Goal: Information Seeking & Learning: Find specific fact

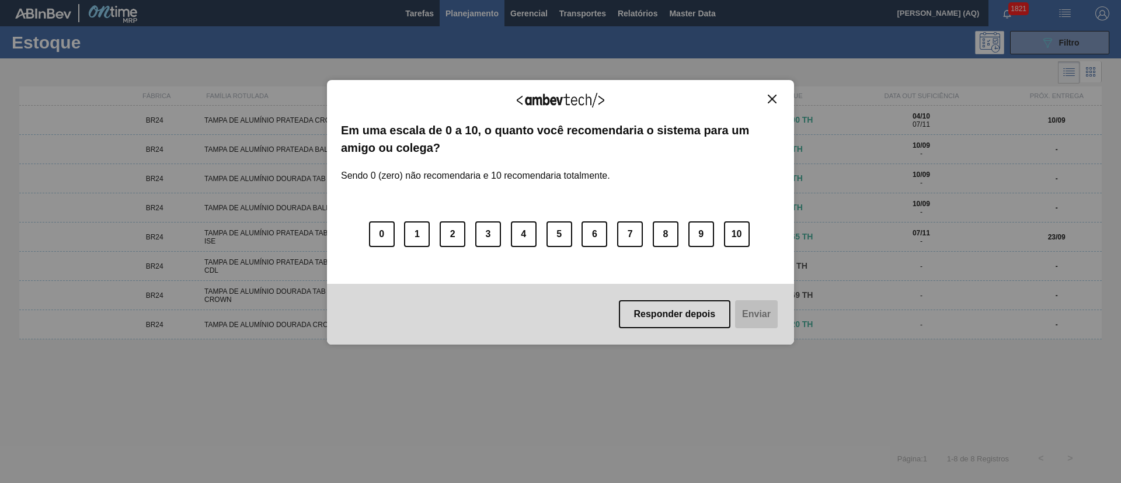
click at [773, 100] on img "Close" at bounding box center [772, 99] width 9 height 9
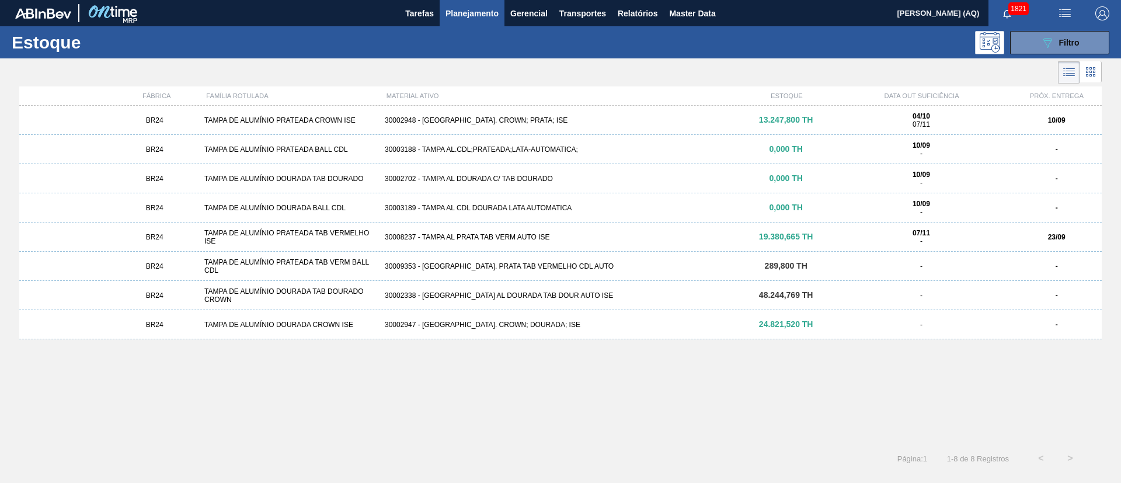
click at [485, 384] on div "BR24 TAMPA DE ALUMÍNIO PRATEADA CROWN ISE 30002948 - [GEOGRAPHIC_DATA] AL. CROW…" at bounding box center [560, 271] width 1082 height 331
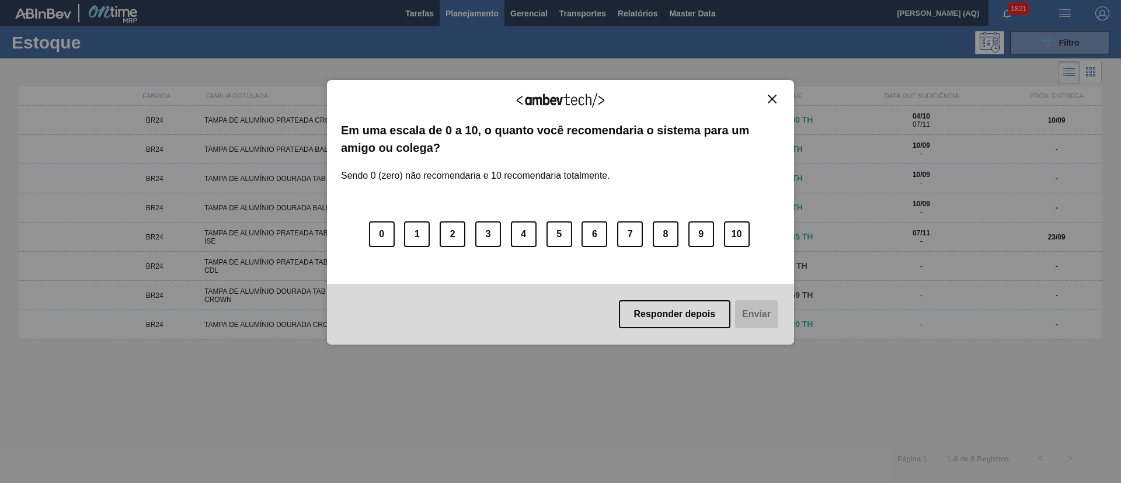
click at [774, 96] on img "Close" at bounding box center [772, 99] width 9 height 9
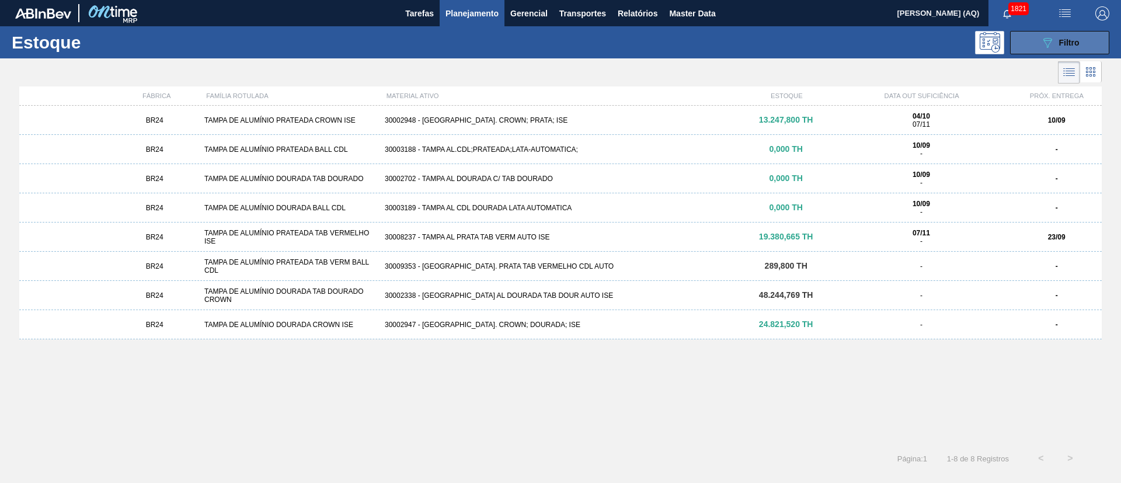
click at [1022, 34] on button "089F7B8B-B2A5-4AFE-B5C0-19BA573D28AC Filtro" at bounding box center [1059, 42] width 99 height 23
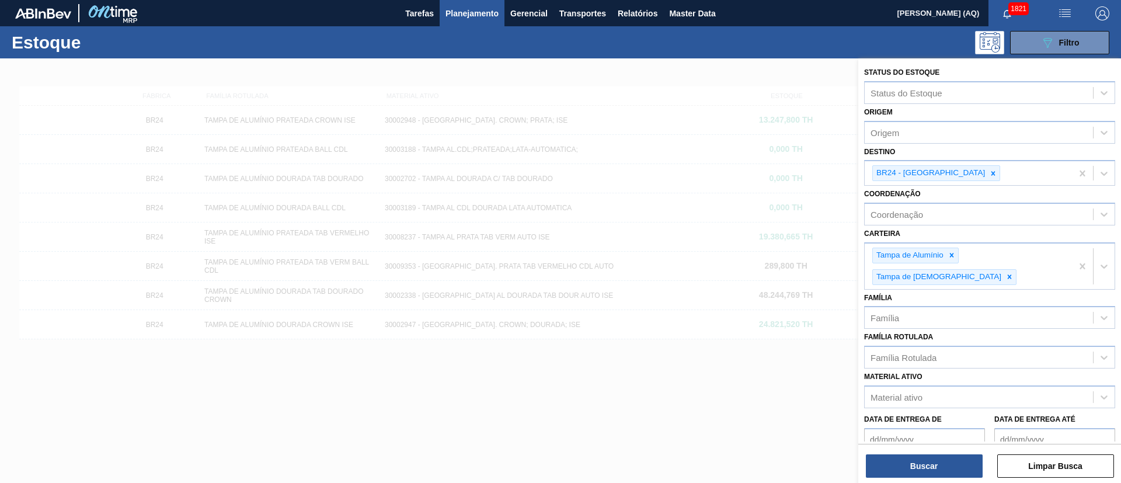
click at [552, 410] on div at bounding box center [560, 299] width 1121 height 483
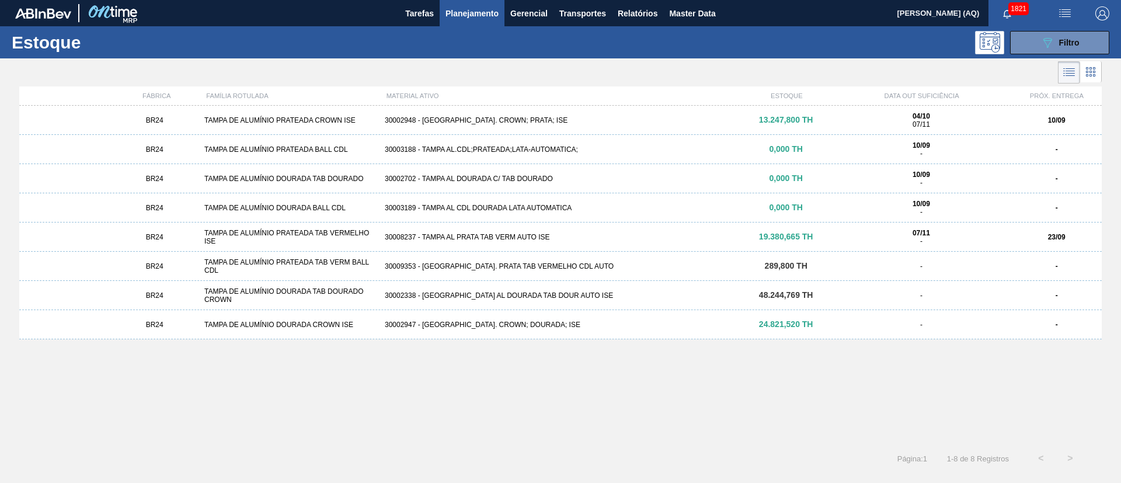
click at [605, 120] on div "30002948 - [GEOGRAPHIC_DATA]. CROWN; PRATA; ISE" at bounding box center [560, 120] width 361 height 8
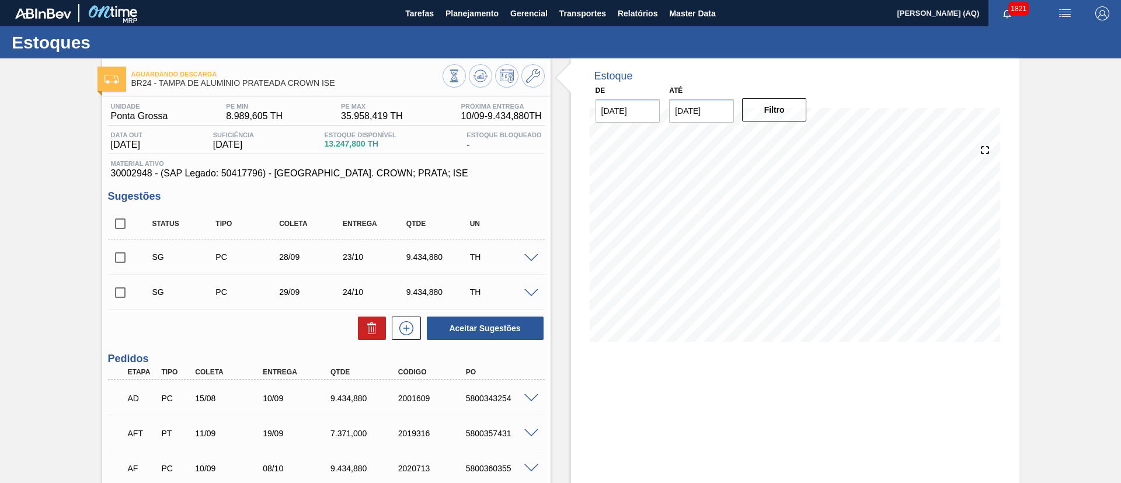
click at [694, 116] on input "[DATE]" at bounding box center [701, 110] width 65 height 23
click at [756, 252] on div "30" at bounding box center [759, 252] width 16 height 16
type input "[DATE]"
click at [784, 111] on button "Filtro" at bounding box center [774, 109] width 65 height 23
drag, startPoint x: 152, startPoint y: 172, endPoint x: 108, endPoint y: 168, distance: 44.6
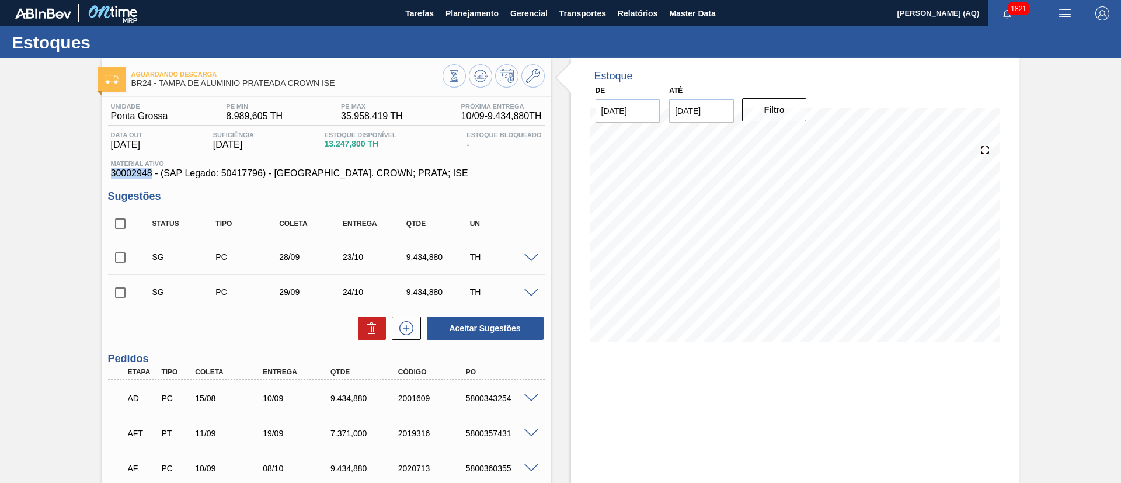
click at [108, 168] on div "Material ativo 30002948 - (SAP Legado: 50417796) - [GEOGRAPHIC_DATA]. CROWN; PR…" at bounding box center [326, 169] width 437 height 19
copy span "30002948"
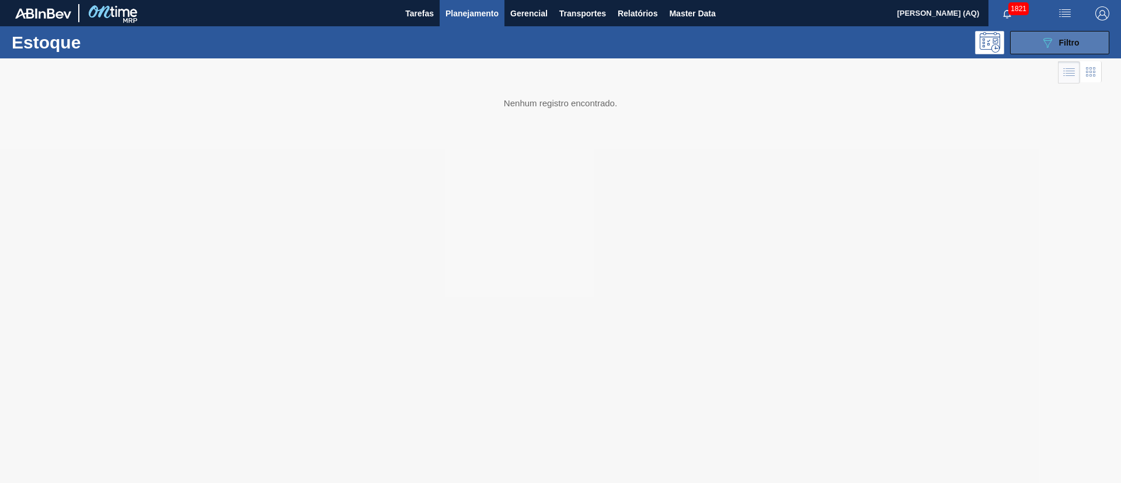
click at [1053, 44] on icon "089F7B8B-B2A5-4AFE-B5C0-19BA573D28AC" at bounding box center [1047, 43] width 14 height 14
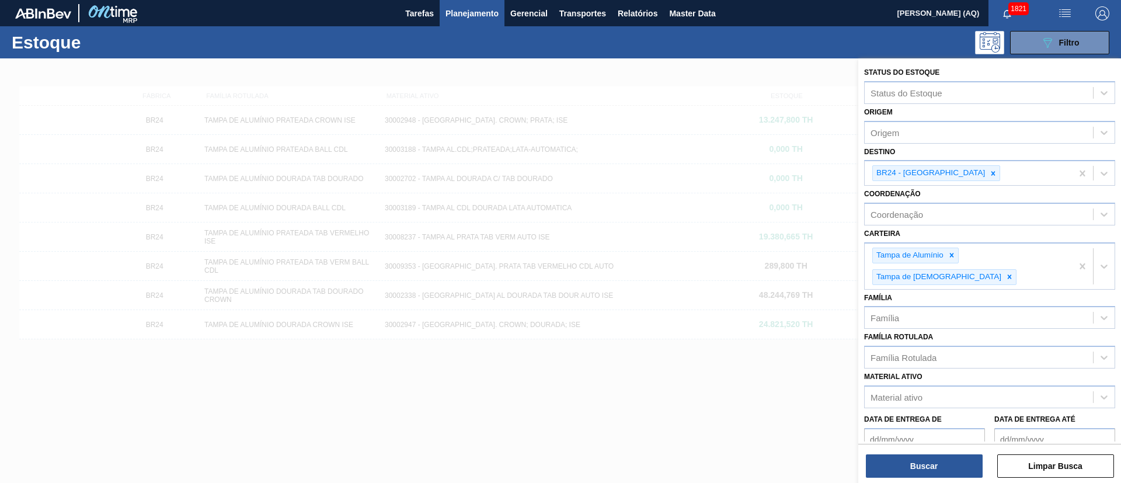
click at [685, 372] on div at bounding box center [560, 299] width 1121 height 483
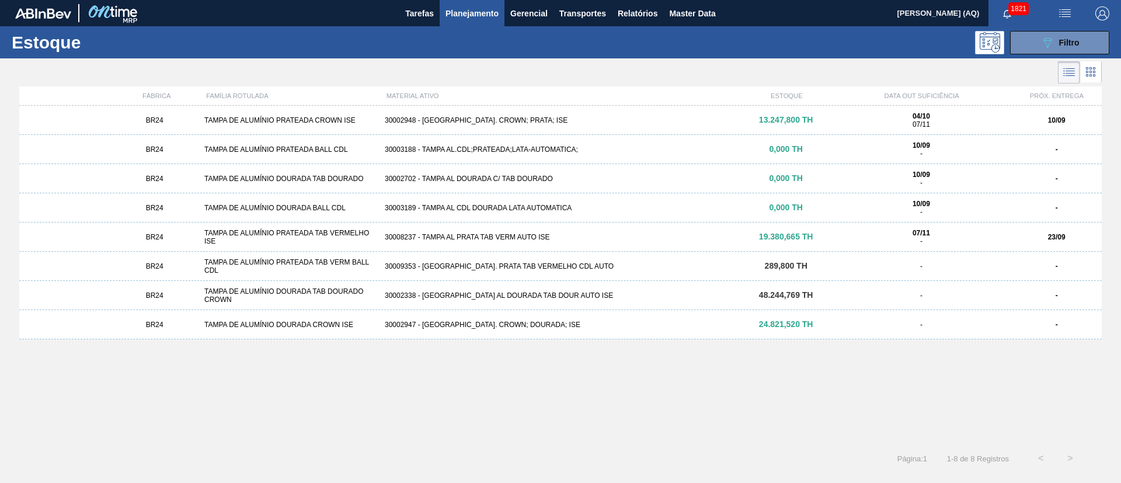
click at [504, 242] on div "BR24 TAMPA DE ALUMÍNIO PRATEADA TAB VERMELHO ISE 30008237 - TAMPA AL PRATA TAB …" at bounding box center [560, 236] width 1082 height 29
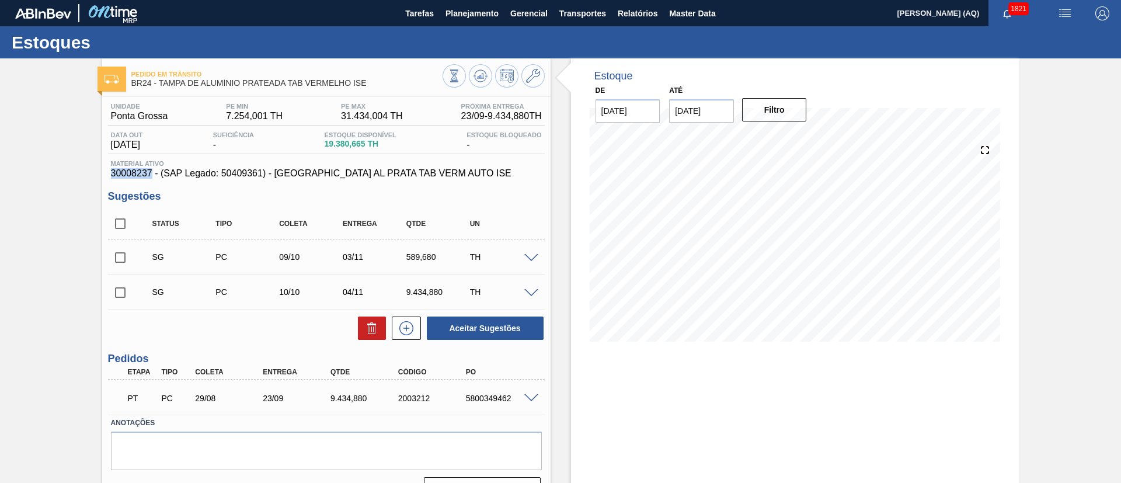
drag, startPoint x: 151, startPoint y: 174, endPoint x: 105, endPoint y: 173, distance: 46.1
click at [105, 173] on div "Unidade Ponta Grossa PE MIN 7.254,001 TH PE MAX 31.434,004 TH Próxima Entrega 2…" at bounding box center [326, 301] width 448 height 408
copy span "30008237"
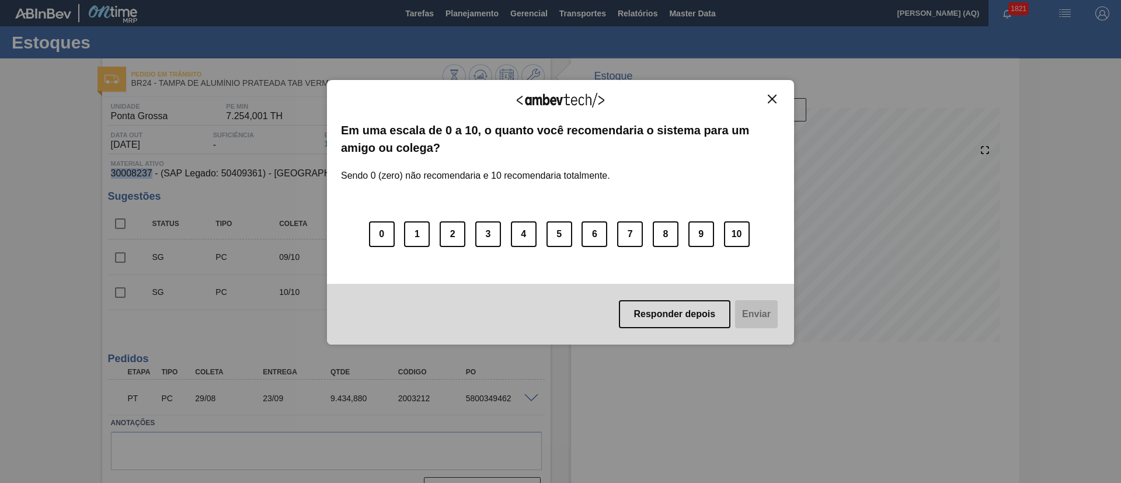
click at [774, 100] on img "Close" at bounding box center [772, 99] width 9 height 9
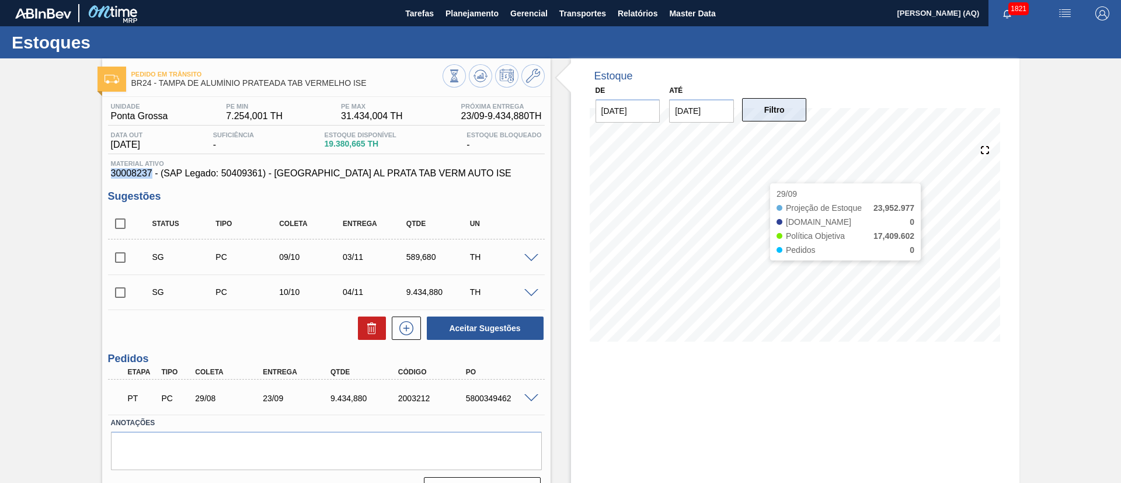
copy span "30008237"
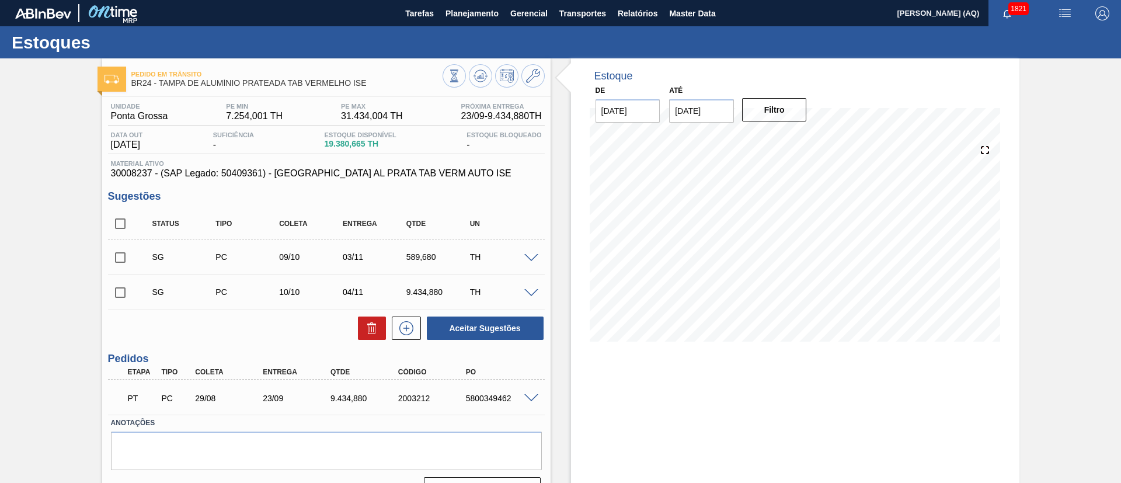
drag, startPoint x: 342, startPoint y: 79, endPoint x: 234, endPoint y: 75, distance: 108.1
click at [210, 76] on span "Pedido em Trânsito" at bounding box center [286, 74] width 311 height 7
drag, startPoint x: 375, startPoint y: 83, endPoint x: 161, endPoint y: 80, distance: 214.3
click at [161, 80] on span "BR24 - TAMPA DE ALUMÍNIO PRATEADA TAB VERMELHO ISE" at bounding box center [286, 83] width 311 height 9
copy span "TAMPA DE ALUMÍNIO PRATEADA TAB VERMELHO ISE"
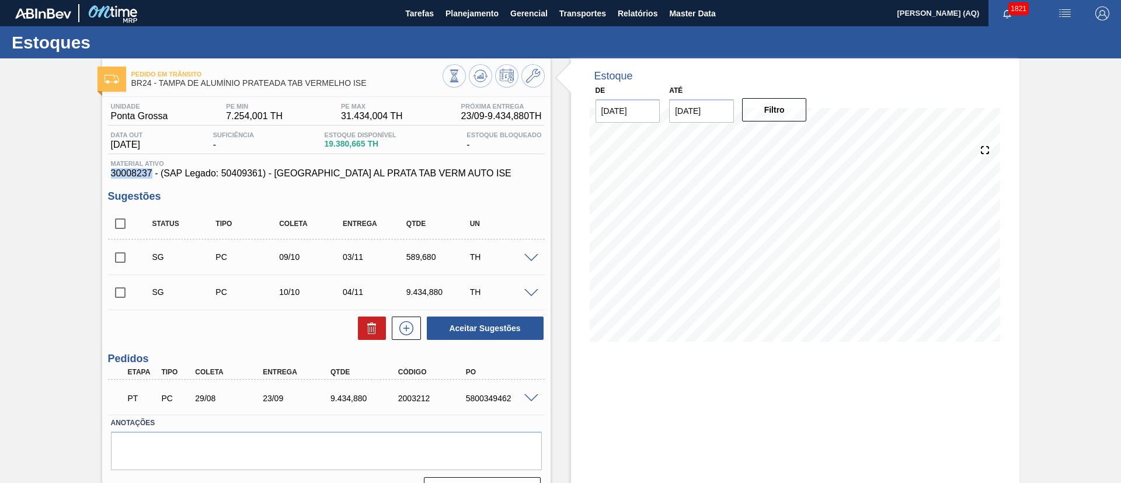
drag, startPoint x: 152, startPoint y: 176, endPoint x: 55, endPoint y: 169, distance: 96.5
click at [56, 169] on div "Pedido em Trânsito BR24 - [GEOGRAPHIC_DATA] DE ALUMÍNIO PRATEADA TAB VERMELHO I…" at bounding box center [560, 284] width 1121 height 452
copy span "30008237"
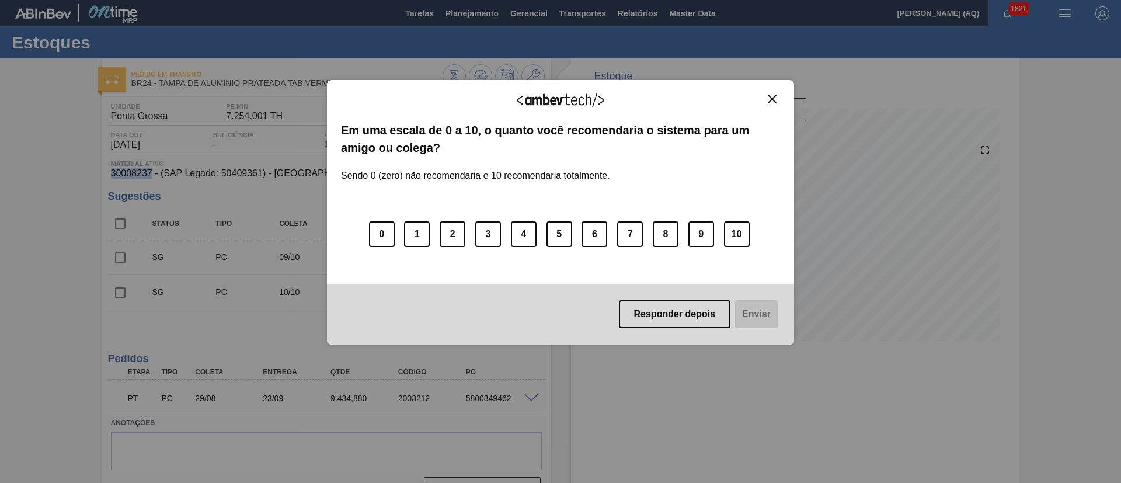
click at [770, 99] on img "Close" at bounding box center [772, 99] width 9 height 9
